Goal: Entertainment & Leisure: Consume media (video, audio)

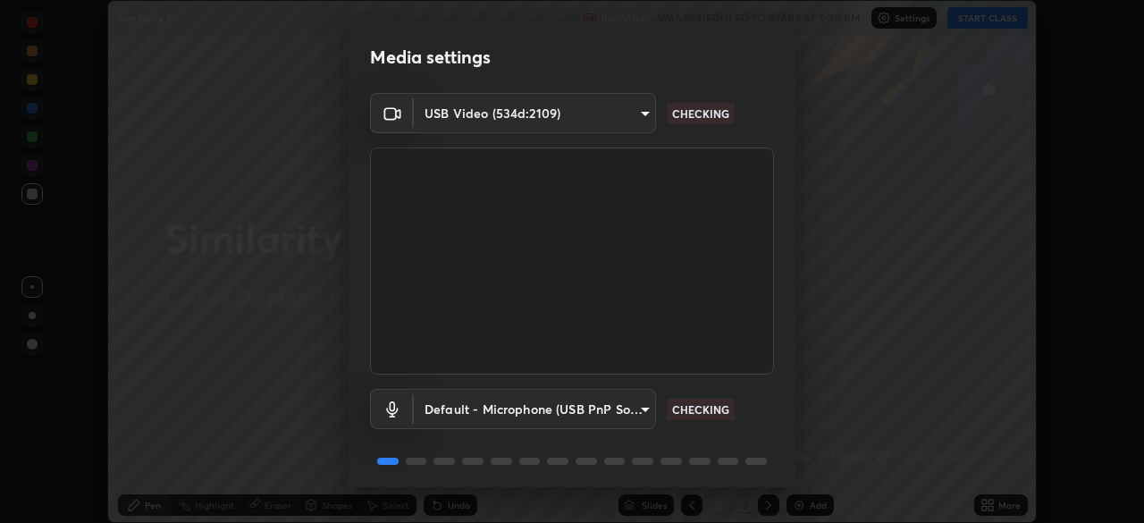
scroll to position [63, 0]
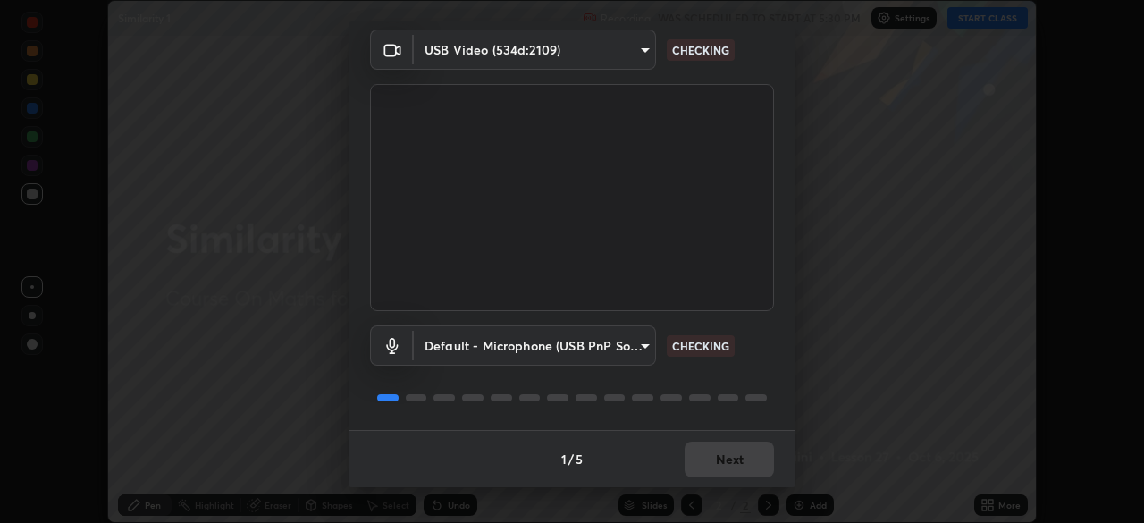
click at [719, 459] on div "1 / 5 Next" at bounding box center [572, 458] width 447 height 57
click at [719, 463] on div "1 / 5 Next" at bounding box center [572, 458] width 447 height 57
click at [717, 461] on div "1 / 5 Next" at bounding box center [572, 458] width 447 height 57
click at [720, 460] on button "Next" at bounding box center [729, 460] width 89 height 36
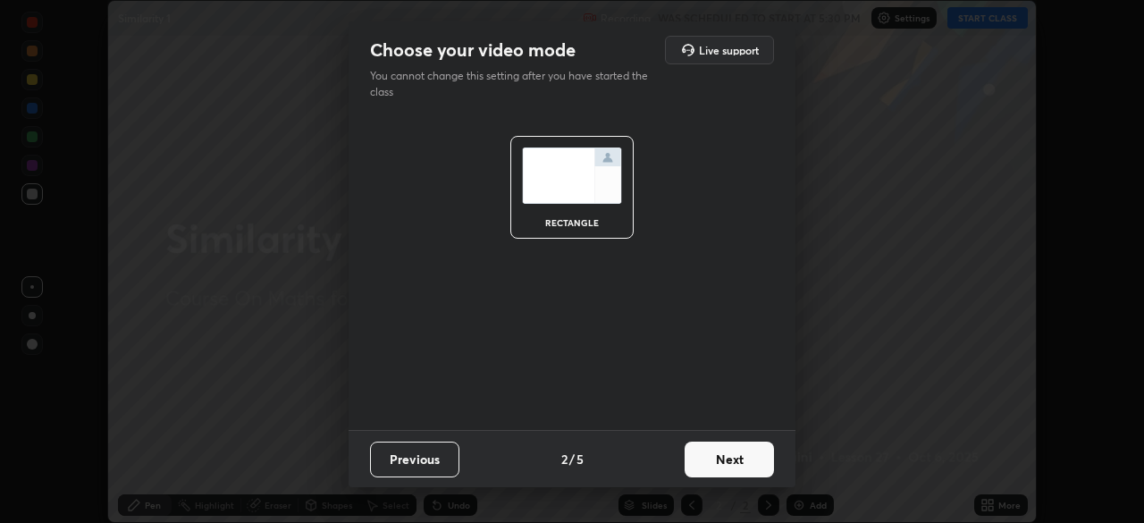
scroll to position [0, 0]
click at [723, 460] on button "Next" at bounding box center [729, 460] width 89 height 36
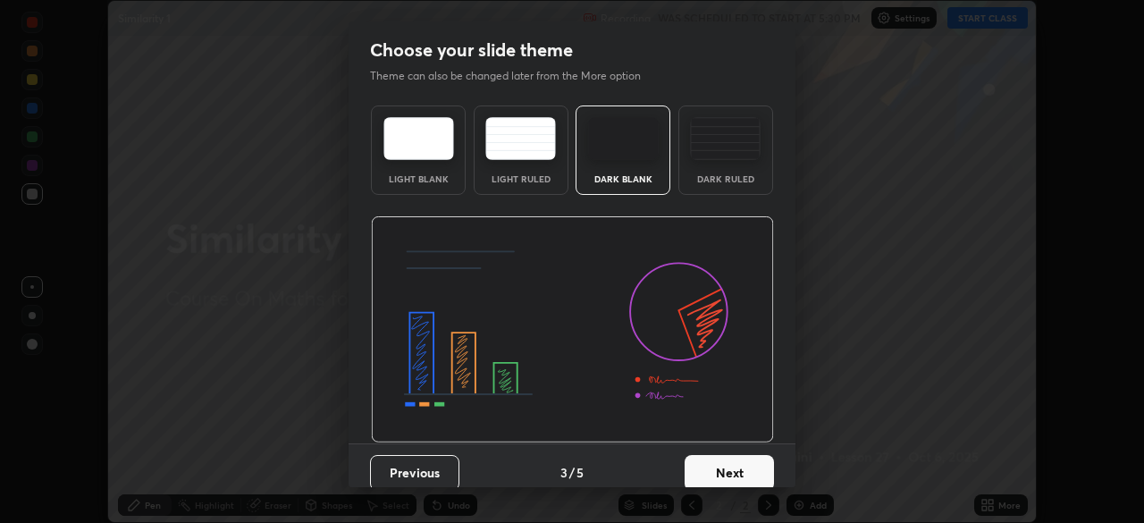
click at [723, 460] on button "Next" at bounding box center [729, 473] width 89 height 36
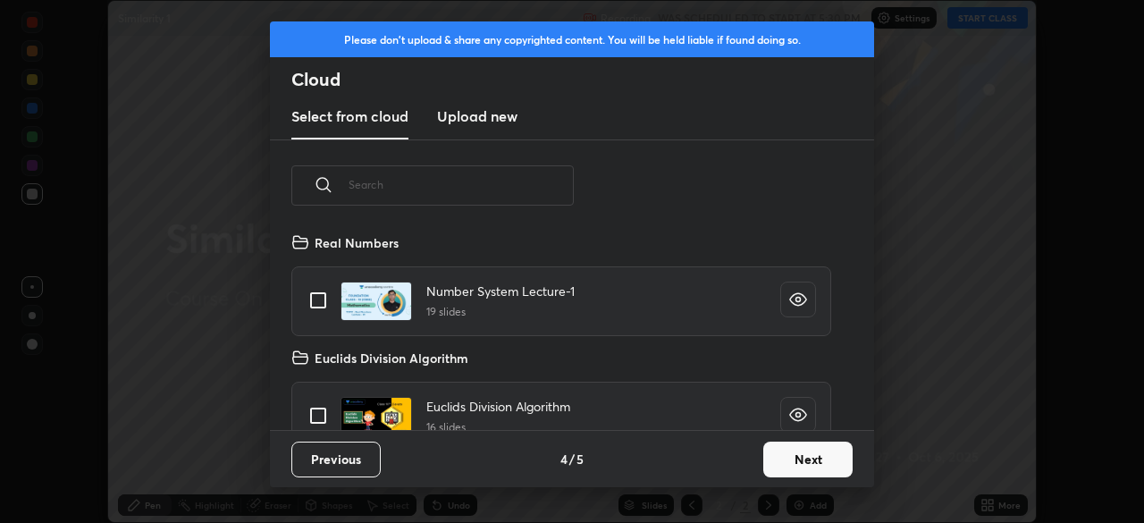
click at [783, 463] on button "Next" at bounding box center [808, 460] width 89 height 36
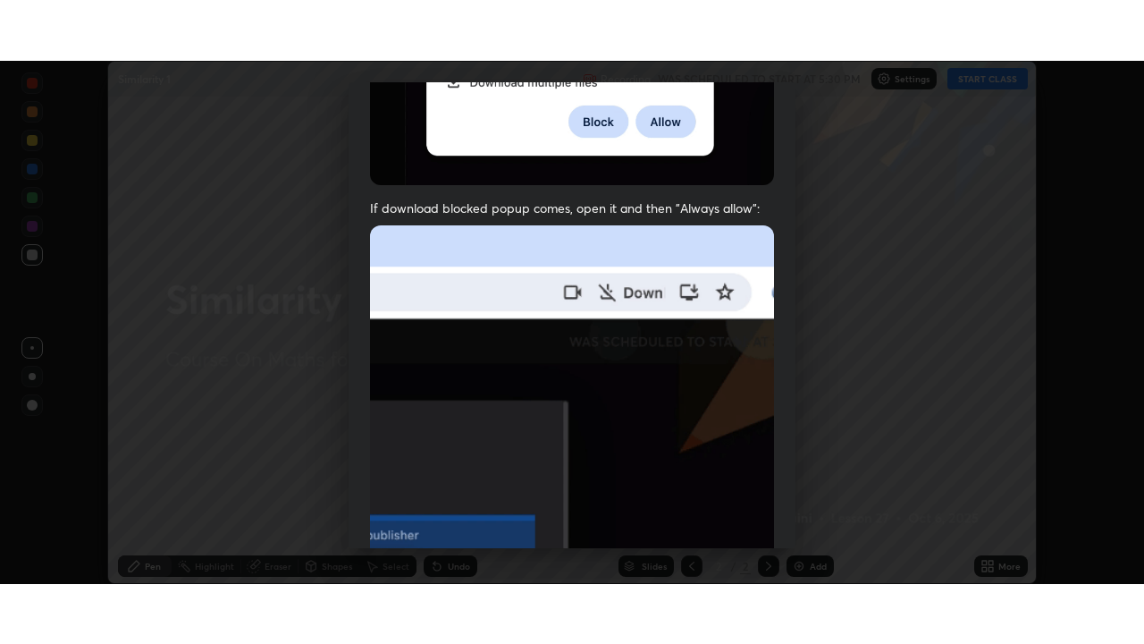
scroll to position [428, 0]
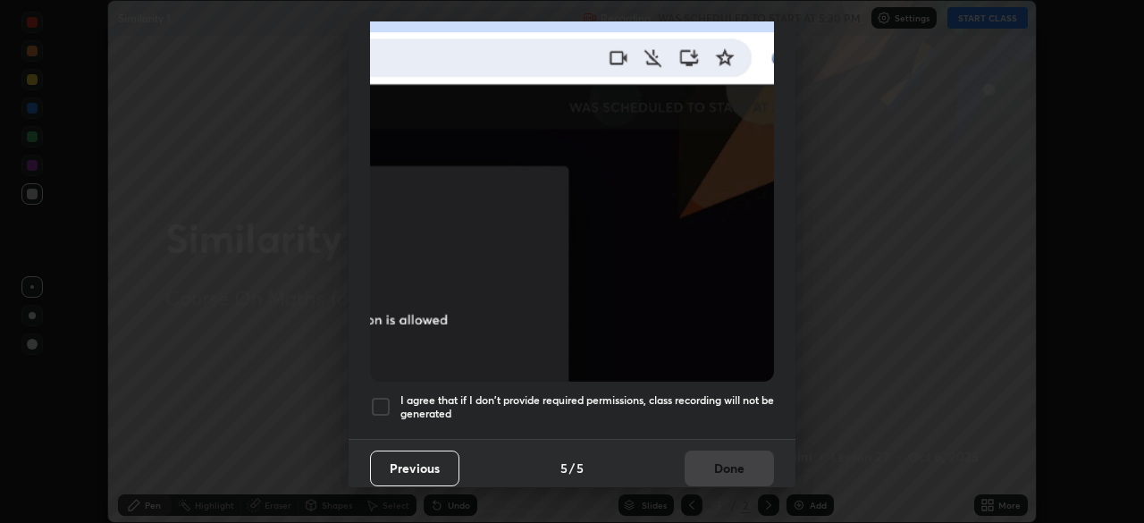
click at [690, 394] on h5 "I agree that if I don't provide required permissions, class recording will not …" at bounding box center [588, 407] width 374 height 28
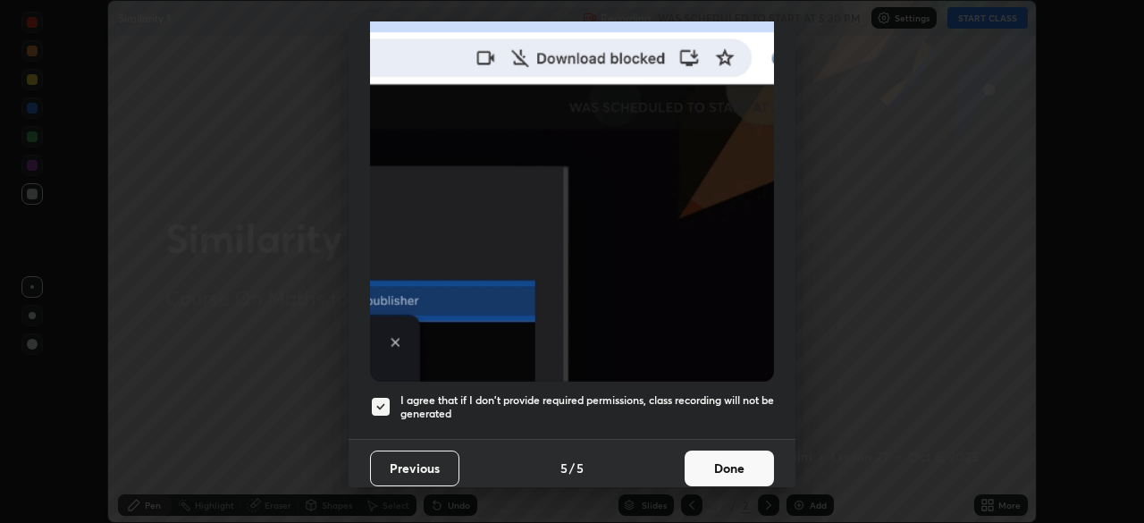
click at [707, 457] on button "Done" at bounding box center [729, 469] width 89 height 36
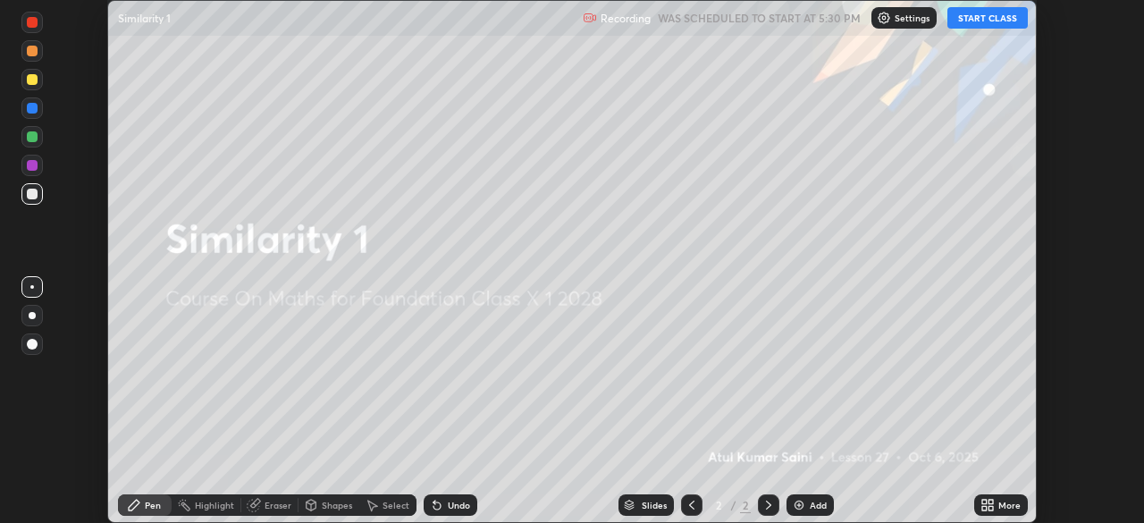
click at [990, 505] on icon at bounding box center [988, 505] width 14 height 14
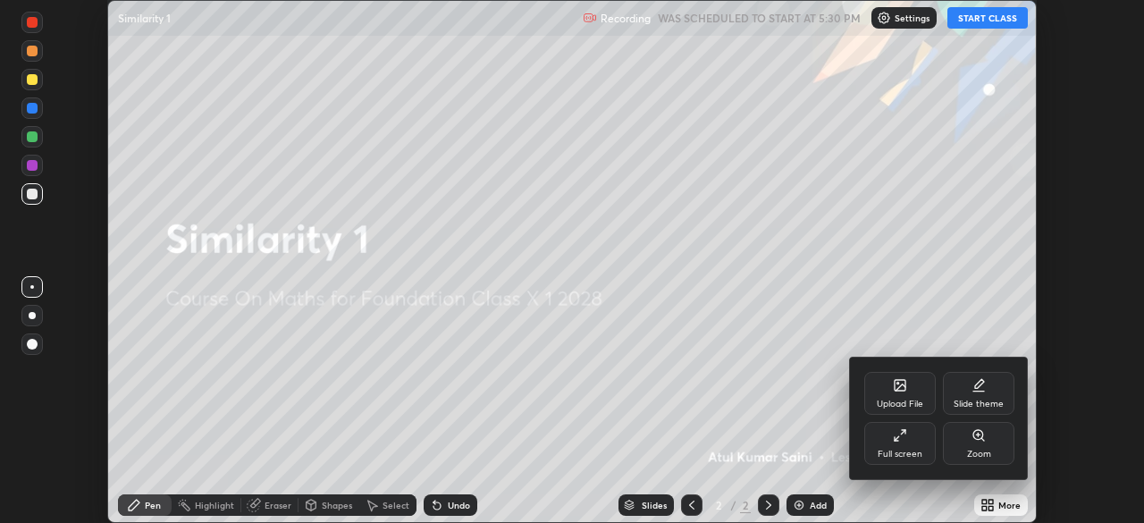
click at [916, 444] on div "Full screen" at bounding box center [901, 443] width 72 height 43
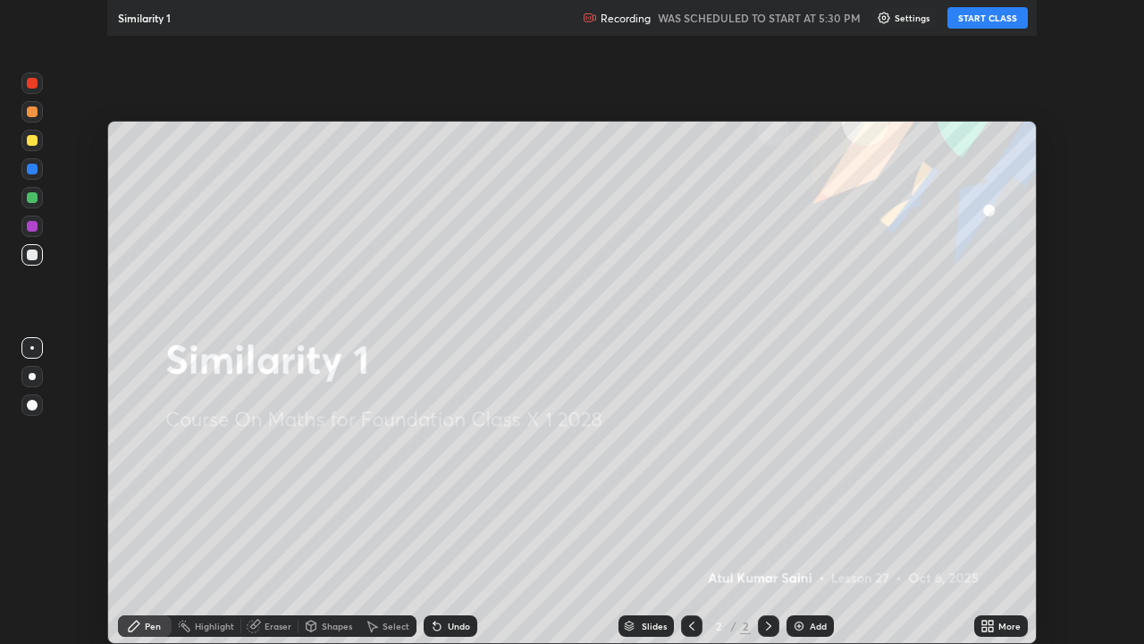
scroll to position [644, 1144]
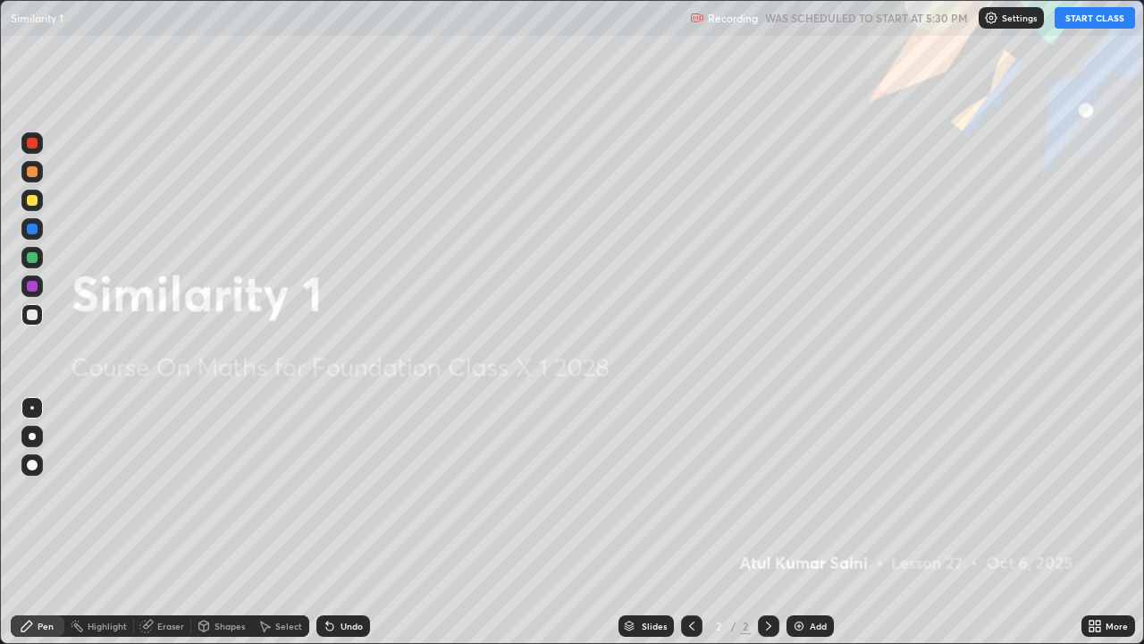
click at [1085, 17] on button "START CLASS" at bounding box center [1095, 17] width 80 height 21
click at [822, 522] on div "Add" at bounding box center [818, 625] width 17 height 9
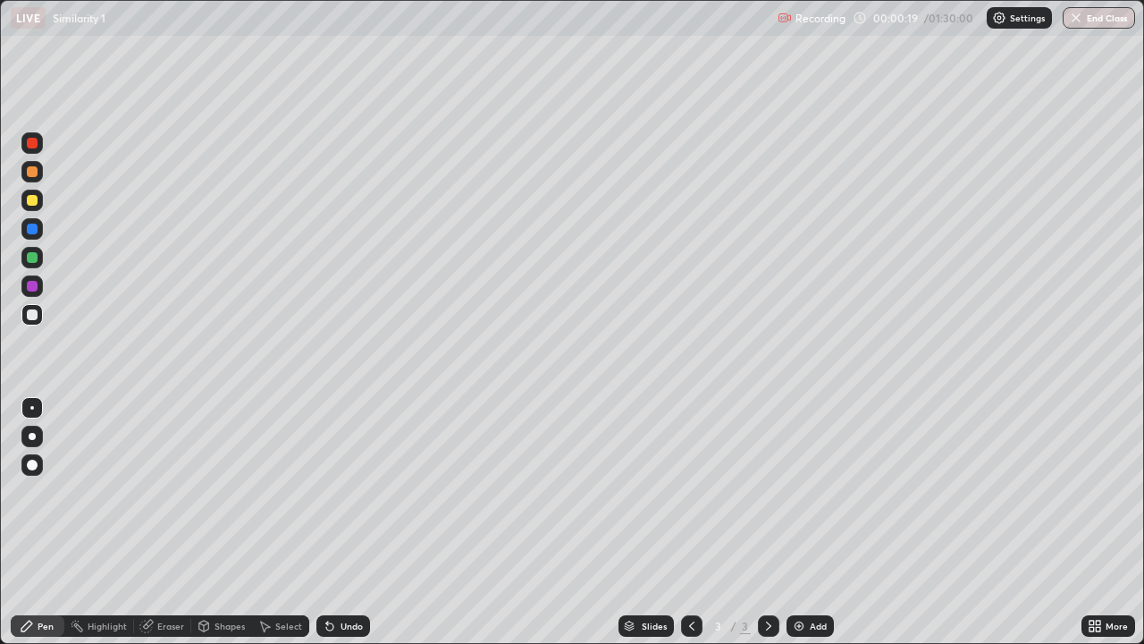
click at [37, 259] on div at bounding box center [32, 257] width 11 height 11
click at [335, 522] on div "Undo" at bounding box center [344, 625] width 54 height 21
click at [345, 522] on div "Undo" at bounding box center [352, 625] width 22 height 9
